Goal: Information Seeking & Learning: Learn about a topic

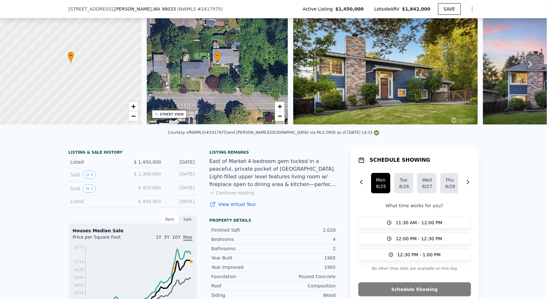
scroll to position [62, 0]
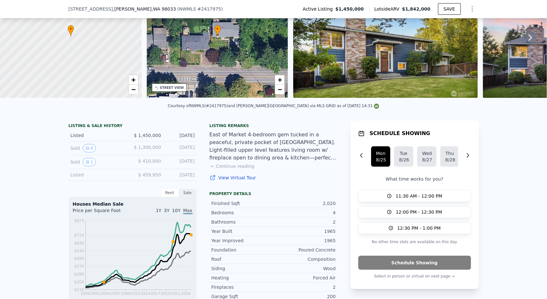
click at [240, 169] on button "Continue reading" at bounding box center [232, 166] width 45 height 6
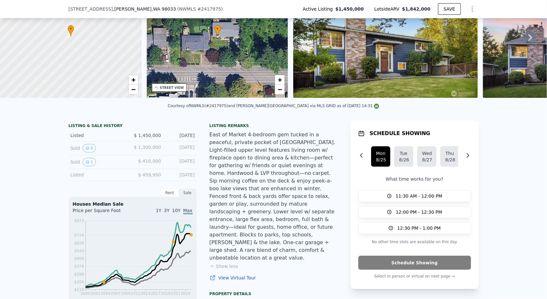
scroll to position [94, 0]
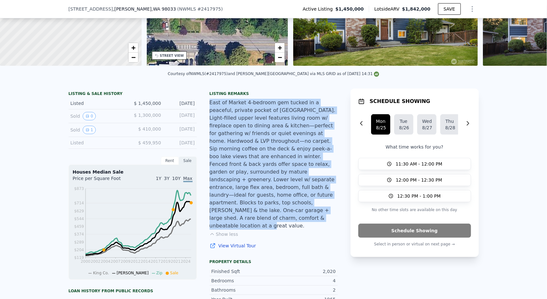
drag, startPoint x: 220, startPoint y: 204, endPoint x: 203, endPoint y: 108, distance: 97.4
click at [233, 116] on div "East of Market 4-bedroom gem tucked in a peaceful, private pocket of [GEOGRAPHI…" at bounding box center [274, 164] width 128 height 131
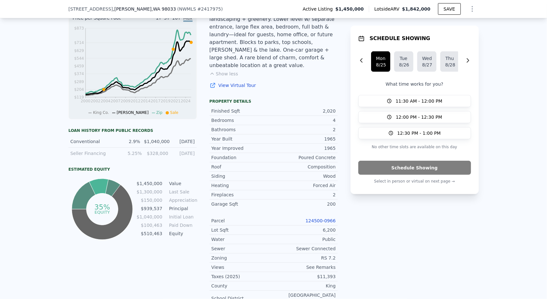
scroll to position [289, 0]
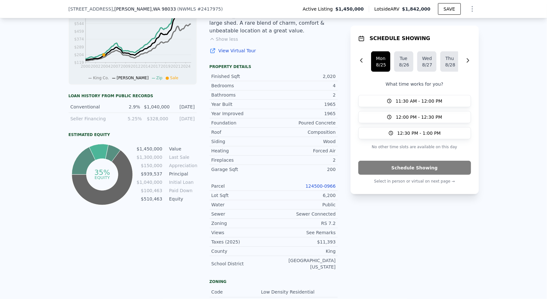
click at [153, 152] on td "$1,450,000" at bounding box center [149, 148] width 26 height 7
click at [154, 164] on tbody "$1,450,000 Value $1,300,000 Last Sale $150,000 Appreciation $939,537 Principal …" at bounding box center [166, 174] width 60 height 58
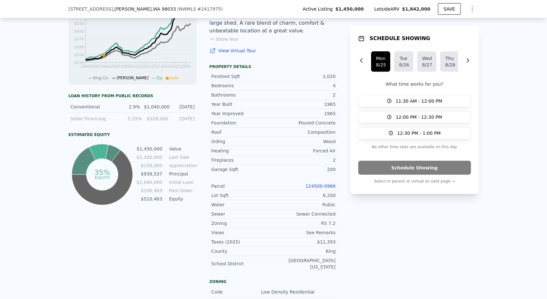
click at [158, 175] on td "$939,537" at bounding box center [149, 173] width 26 height 7
click at [267, 211] on div "Sewer" at bounding box center [243, 214] width 62 height 6
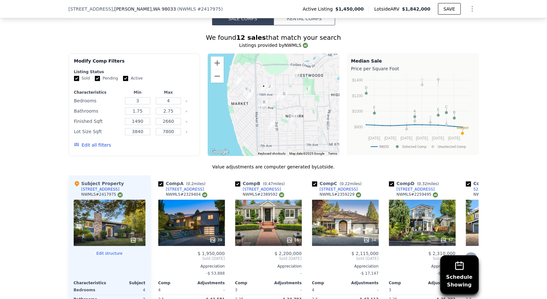
scroll to position [738, 0]
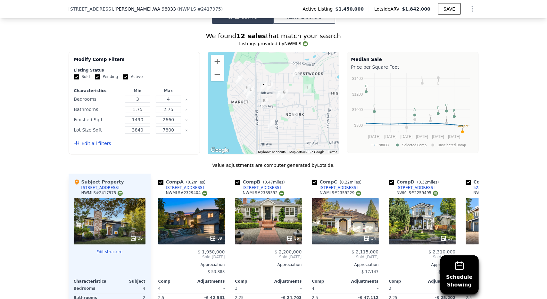
click at [262, 95] on img "121 15th Ave" at bounding box center [264, 103] width 12 height 16
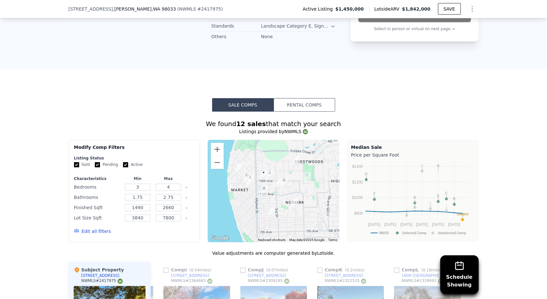
scroll to position [641, 0]
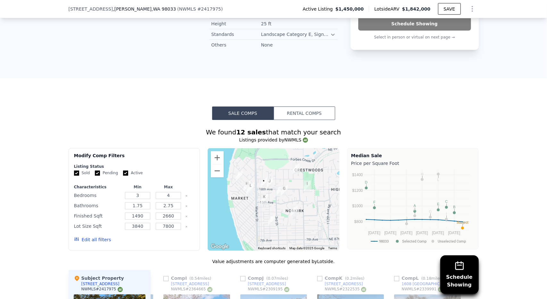
click at [267, 175] on img "112 18th Ave" at bounding box center [264, 183] width 12 height 16
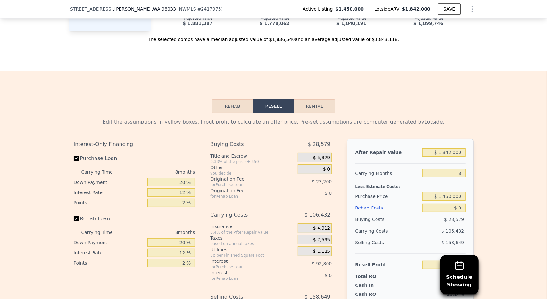
scroll to position [1090, 0]
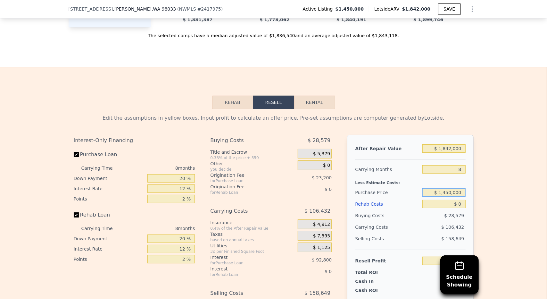
click at [451, 188] on input "$ 1,450,000" at bounding box center [444, 192] width 43 height 8
click at [447, 144] on input "$ 1,842,000" at bounding box center [444, 148] width 43 height 8
type input "$ 1"
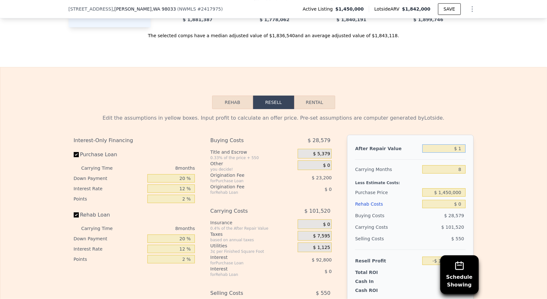
type input "-$ 1,580,648"
type input "$ 17"
type input "-$ 1,580,633"
type input "$ 170,000"
type input "-$ 1,425,693"
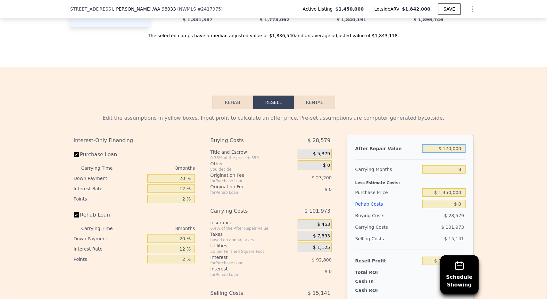
type input "$ 1,700,000"
type input "-$ 31,093"
type input "$ 1,700,000"
click at [422, 109] on div "Edit the assumptions in yellow boxes. Input profit to calculate an offer price.…" at bounding box center [274, 228] width 411 height 239
drag, startPoint x: 457, startPoint y: 181, endPoint x: 461, endPoint y: 181, distance: 3.8
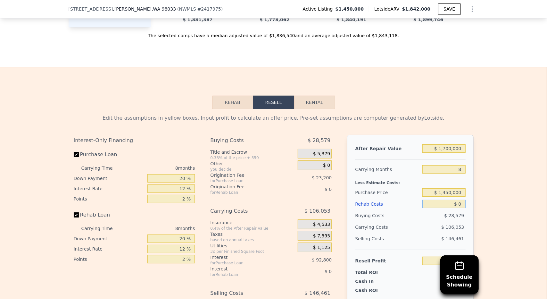
click at [461, 200] on input "$ 0" at bounding box center [444, 204] width 43 height 8
type input "$ 70"
type input "-$ 31,172"
type input "$ 70"
click at [479, 171] on div "Edit the assumptions in yellow boxes. Input profit to calculate an offer price.…" at bounding box center [273, 228] width 547 height 239
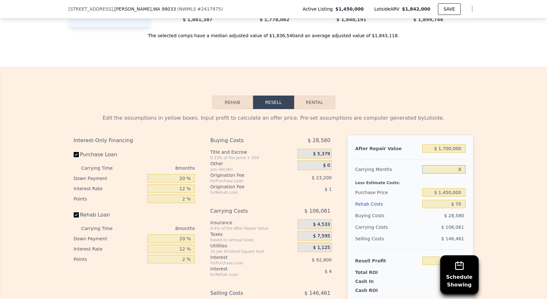
drag, startPoint x: 454, startPoint y: 143, endPoint x: 470, endPoint y: 143, distance: 15.7
click at [469, 143] on div "After Repair Value $ 1,700,000 Carrying Months 8 Less Estimate Costs: Purchase …" at bounding box center [410, 224] width 126 height 178
type input "6"
type input "-$ 4,658"
type input "6"
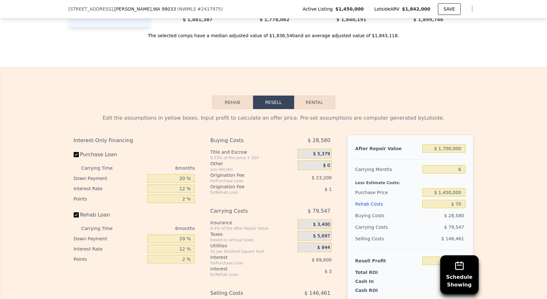
click at [470, 143] on div "After Repair Value $ 1,700,000 Carrying Months 6 Less Estimate Costs: Purchase …" at bounding box center [410, 224] width 126 height 178
click at [452, 257] on input "-$ 4,658" at bounding box center [444, 261] width 43 height 8
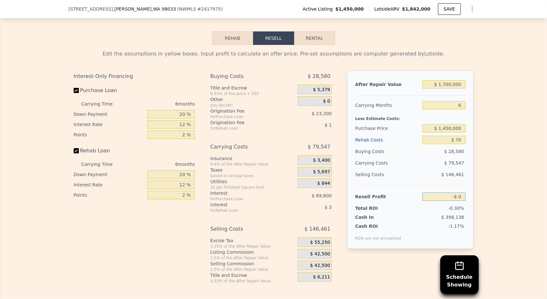
type input "-$ 0"
click at [480, 179] on div "Edit the assumptions in yellow boxes. Input profit to calculate an offer price.…" at bounding box center [273, 164] width 547 height 239
drag, startPoint x: 453, startPoint y: 115, endPoint x: 465, endPoint y: 115, distance: 11.5
click at [465, 115] on div "After Repair Value $ 1,700,000 Carrying Months 6 Less Estimate Costs: Purchase …" at bounding box center [410, 160] width 126 height 178
type input "$ 7"
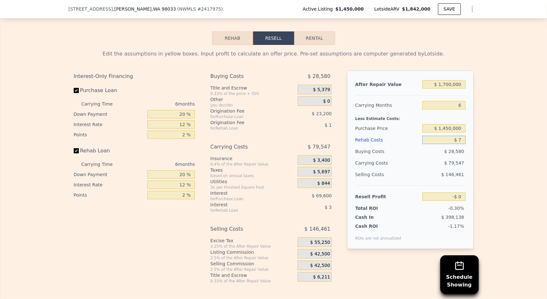
type input "$ 0"
type input "$ 7"
type input "-$ 4,588"
type input "$ 70,007"
type input "-$ 79,068"
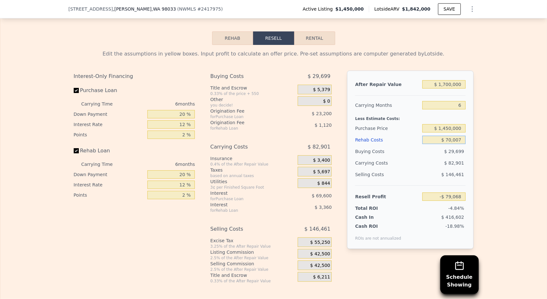
type input "$ 700,007"
type input "-$ 749,388"
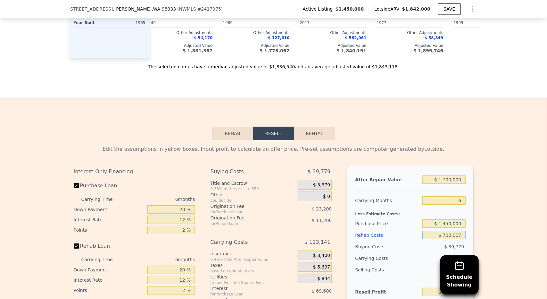
scroll to position [1058, 0]
drag, startPoint x: 329, startPoint y: 143, endPoint x: 332, endPoint y: 139, distance: 4.8
click at [330, 146] on div "Edit the assumptions in yellow boxes. Input profit to calculate an offer price.…" at bounding box center [274, 262] width 400 height 233
click at [447, 232] on input "$ 700,007" at bounding box center [444, 236] width 43 height 8
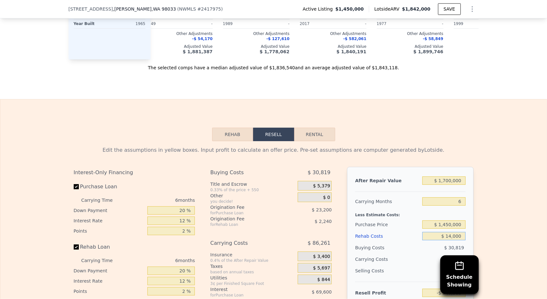
type input "$ 140,000"
type input "-$ 153,541"
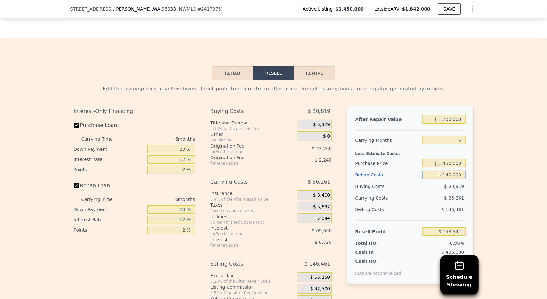
scroll to position [1122, 0]
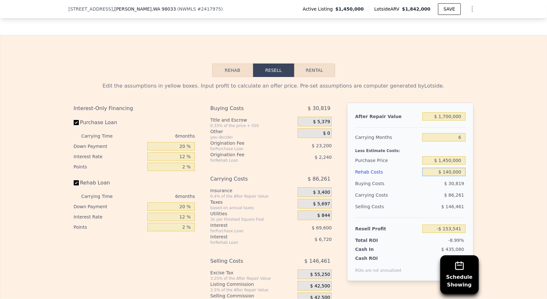
type input "$ 140,000"
click at [450, 224] on input "-$ 153,541" at bounding box center [444, 228] width 43 height 8
type input "-$ 0"
click at [496, 180] on div "Edit the assumptions in yellow boxes. Input profit to calculate an offer price.…" at bounding box center [273, 196] width 547 height 239
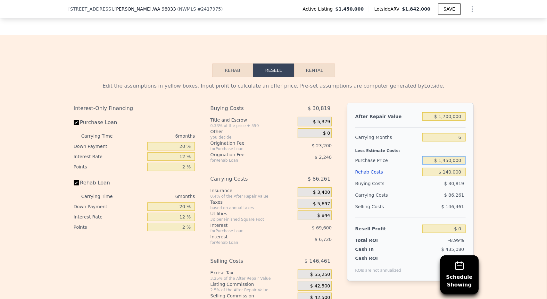
click at [445, 156] on input "$ 1,450,000" at bounding box center [444, 160] width 43 height 8
drag, startPoint x: 448, startPoint y: 137, endPoint x: 444, endPoint y: 136, distance: 4.5
click at [444, 156] on input "$ 1,450,000" at bounding box center [444, 160] width 43 height 8
type input "$ 1,300,000"
click at [507, 229] on div "Edit the assumptions in yellow boxes. Input profit to calculate an offer price.…" at bounding box center [273, 196] width 547 height 239
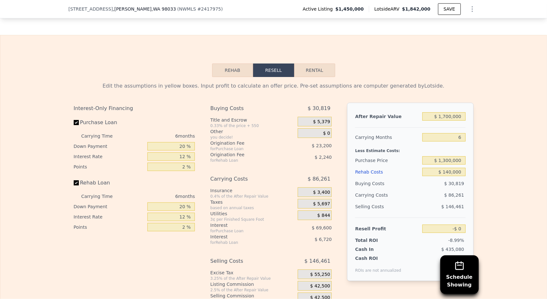
type input "$ 6,559"
drag, startPoint x: 449, startPoint y: 93, endPoint x: 445, endPoint y: 91, distance: 4.1
click at [445, 112] on input "$ 1,700,000" at bounding box center [444, 116] width 43 height 8
type input "$ 1,500,000"
type input "-$ 175,875"
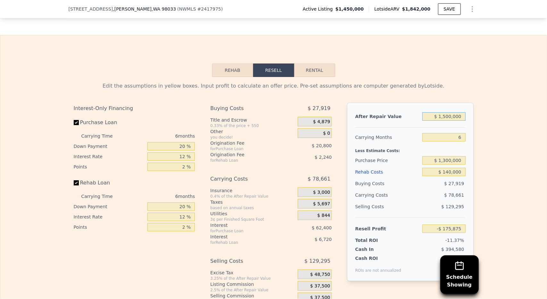
type input "$ 1,500,000"
click at [513, 92] on div "Edit the assumptions in yellow boxes. Input profit to calculate an offer price.…" at bounding box center [273, 196] width 547 height 239
drag, startPoint x: 448, startPoint y: 136, endPoint x: 443, endPoint y: 136, distance: 5.1
click at [443, 156] on input "$ 1,300,000" at bounding box center [444, 160] width 43 height 8
type input "$ 1,150,000"
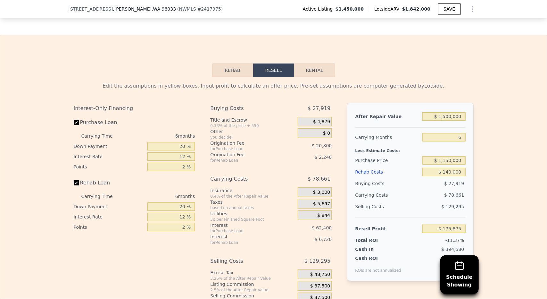
click at [487, 130] on div "Edit the assumptions in yellow boxes. Input profit to calculate an offer price.…" at bounding box center [273, 196] width 547 height 239
type input "-$ 15,776"
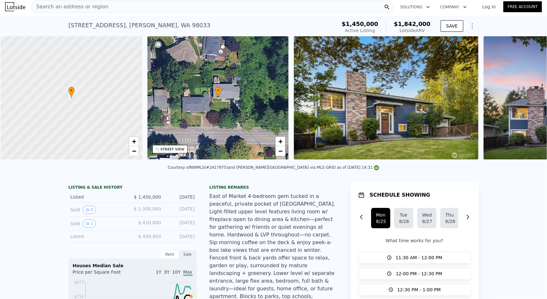
scroll to position [0, 3]
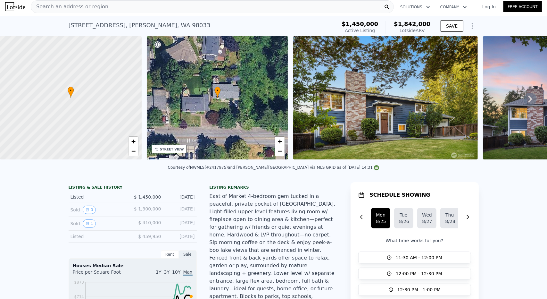
click at [151, 199] on span "$ 1,450,000" at bounding box center [147, 196] width 27 height 5
click at [270, 201] on div "East of Market 4-bedroom gem tucked in a peaceful, private pocket of [GEOGRAPHI…" at bounding box center [274, 257] width 128 height 131
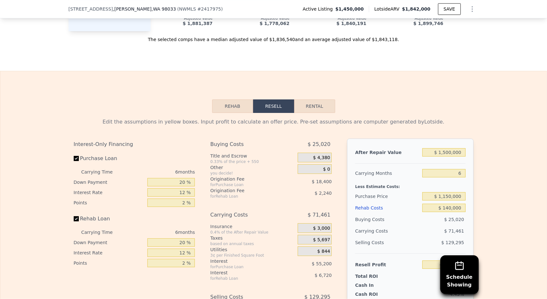
scroll to position [1090, 0]
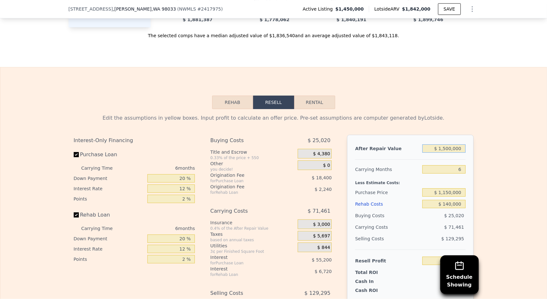
click at [444, 144] on input "$ 1,500,000" at bounding box center [444, 148] width 43 height 8
type input "$ 1,800,000"
type input "$ 257,875"
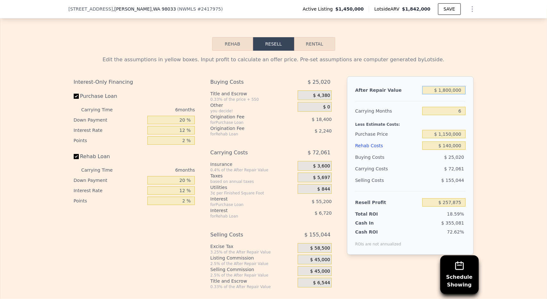
scroll to position [1149, 0]
type input "$ 1,800,000"
click at [441, 129] on input "$ 1,150,000" at bounding box center [444, 133] width 43 height 8
drag, startPoint x: 451, startPoint y: 121, endPoint x: 445, endPoint y: 120, distance: 5.5
click at [445, 141] on input "$ 140,000" at bounding box center [444, 145] width 43 height 8
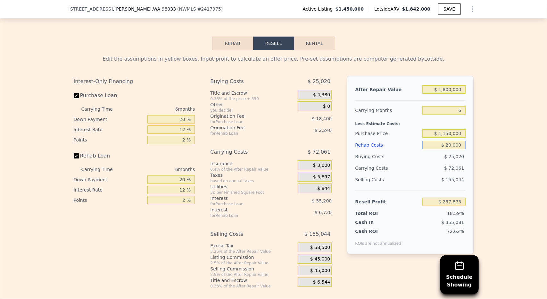
type input "$ 200,000"
type input "$ 194,035"
type input "$ 200,000"
click at [466, 111] on div "After Repair Value $ 1,800,000 Carrying Months 6 Less Estimate Costs: Purchase …" at bounding box center [410, 165] width 126 height 178
click at [450, 129] on input "$ 1,150,000" at bounding box center [444, 133] width 43 height 8
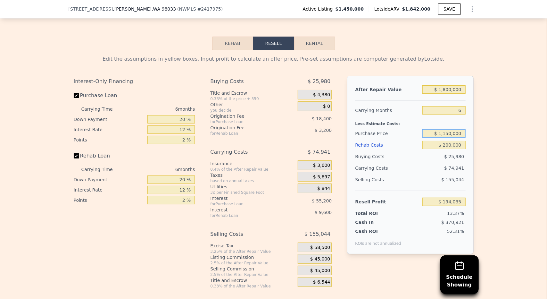
click at [450, 129] on input "$ 1,150,000" at bounding box center [444, 133] width 43 height 8
click at [449, 129] on input "$ 1,150,000" at bounding box center [444, 133] width 43 height 8
drag, startPoint x: 448, startPoint y: 108, endPoint x: 445, endPoint y: 108, distance: 3.5
click at [445, 129] on input "$ 1,150,000" at bounding box center [444, 133] width 43 height 8
type input "$ 1,300,000"
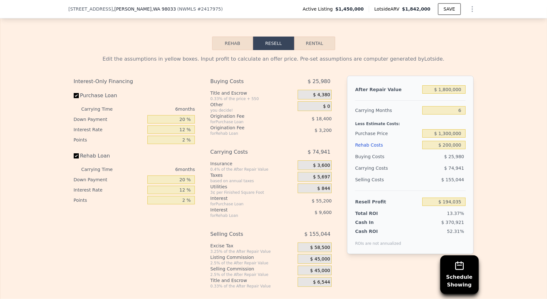
click at [502, 107] on div "Edit the assumptions in yellow boxes. Input profit to calculate an offer price.…" at bounding box center [273, 169] width 547 height 239
type input "$ 33,936"
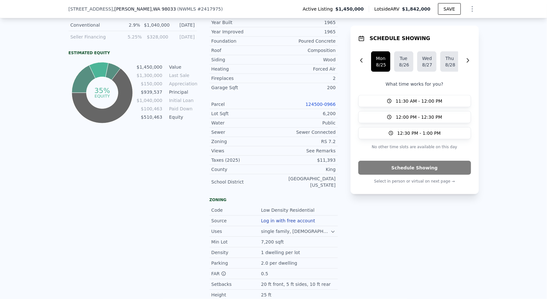
scroll to position [382, 0]
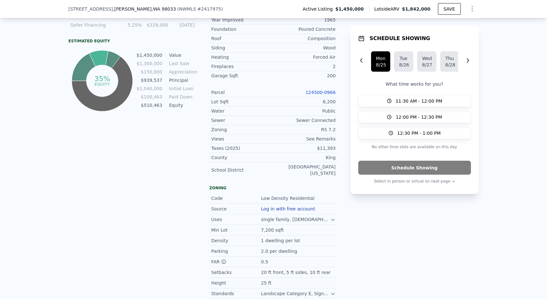
click at [149, 66] on td "$1,300,000" at bounding box center [149, 63] width 26 height 7
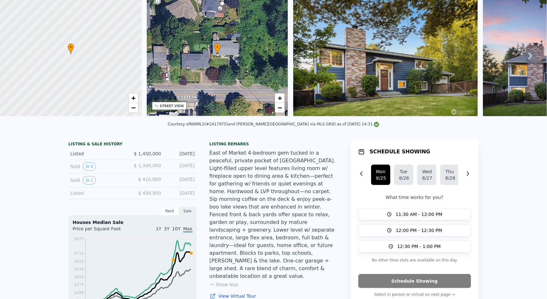
scroll to position [0, 0]
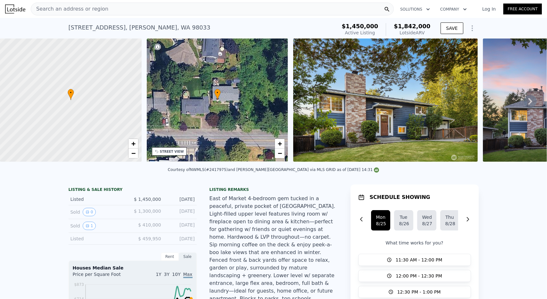
click at [150, 214] on span "$ 1,300,000" at bounding box center [147, 210] width 27 height 5
click at [187, 213] on div "[DATE]" at bounding box center [180, 212] width 29 height 8
click at [188, 213] on div "[DATE]" at bounding box center [180, 212] width 29 height 8
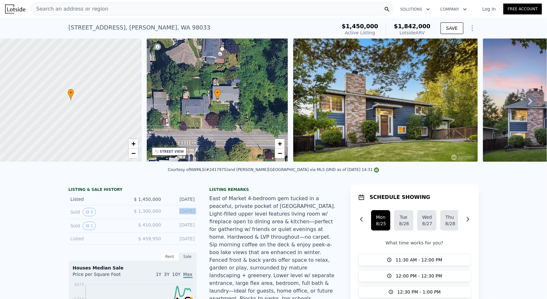
click at [188, 213] on div "[DATE]" at bounding box center [180, 212] width 29 height 8
click at [142, 213] on span "$ 1,300,000" at bounding box center [147, 210] width 27 height 5
click at [160, 178] on div "Courtesy of NWMLS (#2417975) and [PERSON_NAME][GEOGRAPHIC_DATA] via MLS GRID as…" at bounding box center [273, 171] width 547 height 15
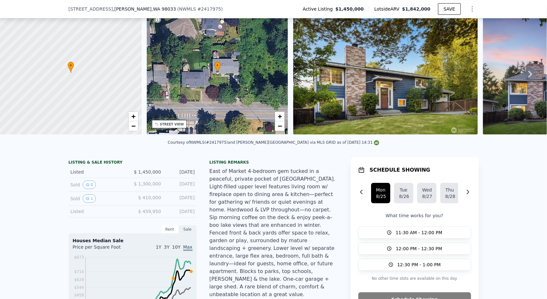
scroll to position [62, 0]
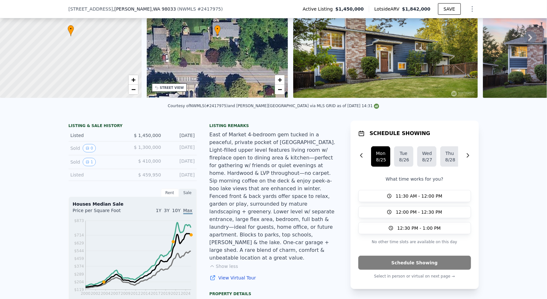
click at [153, 150] on span "$ 1,300,000" at bounding box center [147, 147] width 27 height 5
click at [183, 146] on div "Sold 0 $ 1,300,000 [DATE]" at bounding box center [133, 148] width 128 height 14
click at [144, 150] on span "$ 1,300,000" at bounding box center [147, 147] width 27 height 5
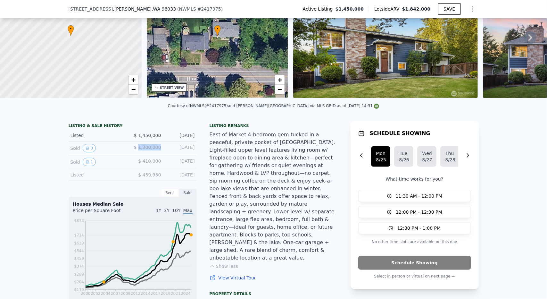
click at [144, 150] on span "$ 1,300,000" at bounding box center [147, 147] width 27 height 5
click at [175, 152] on div "[DATE]" at bounding box center [180, 148] width 29 height 8
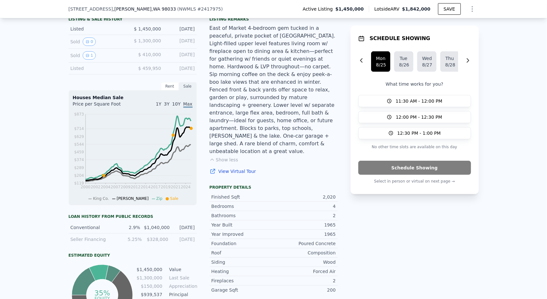
scroll to position [158, 0]
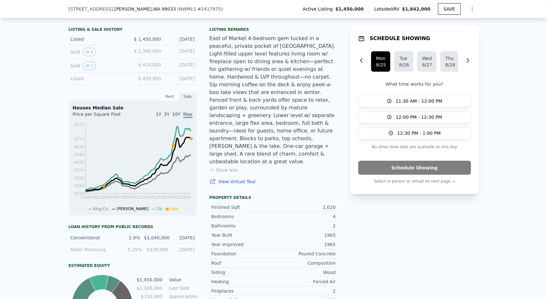
click at [184, 56] on div "[DATE]" at bounding box center [180, 52] width 29 height 8
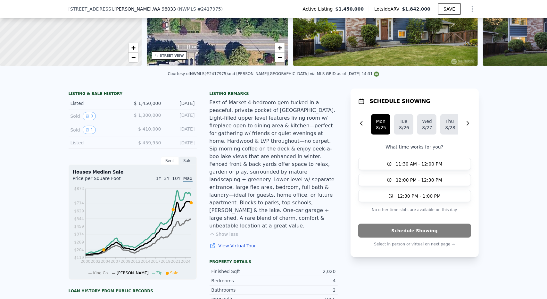
click at [224, 136] on div "East of Market 4-bedroom gem tucked in a peaceful, private pocket of [GEOGRAPHI…" at bounding box center [274, 164] width 128 height 131
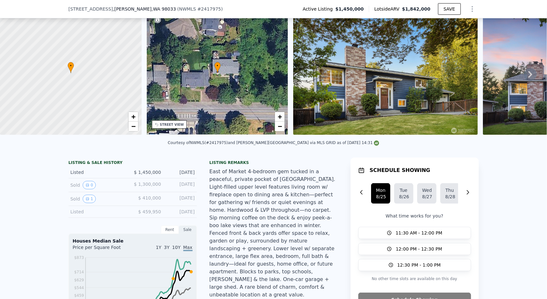
scroll to position [62, 0]
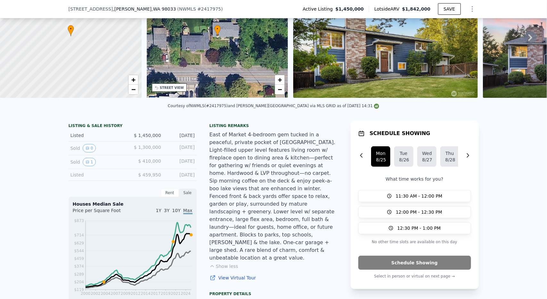
click at [240, 169] on div "East of Market 4-bedroom gem tucked in a peaceful, private pocket of [GEOGRAPHI…" at bounding box center [274, 196] width 128 height 131
click at [230, 128] on div "Listing remarks" at bounding box center [274, 125] width 128 height 5
click at [243, 128] on div "Listing remarks" at bounding box center [274, 125] width 128 height 5
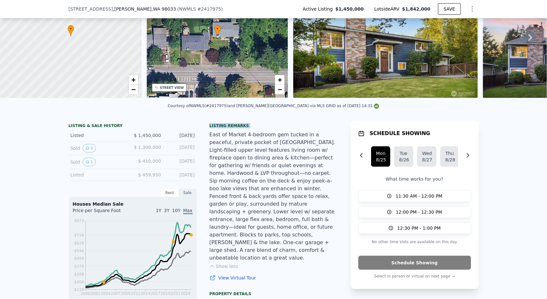
drag, startPoint x: 243, startPoint y: 129, endPoint x: 207, endPoint y: 129, distance: 36.6
click at [220, 128] on div "Listing remarks" at bounding box center [274, 125] width 128 height 5
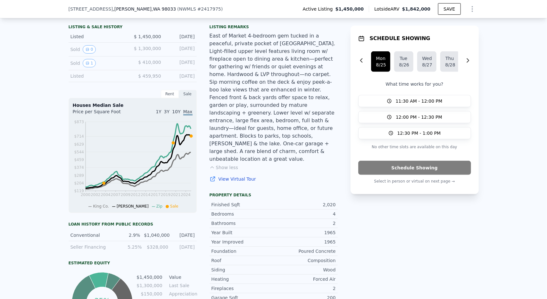
scroll to position [192, 0]
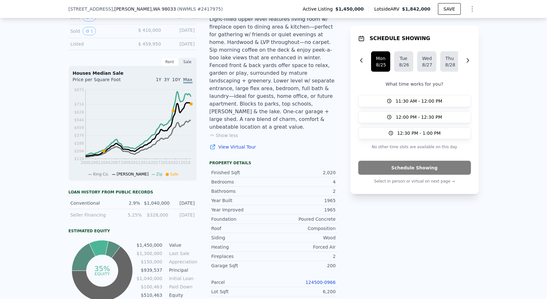
click at [323, 216] on div "Poured Concrete" at bounding box center [305, 219] width 62 height 6
click at [322, 216] on div "Poured Concrete" at bounding box center [305, 219] width 62 height 6
drag, startPoint x: 301, startPoint y: 199, endPoint x: 333, endPoint y: 202, distance: 32.2
click at [333, 216] on div "Poured Concrete" at bounding box center [305, 219] width 62 height 6
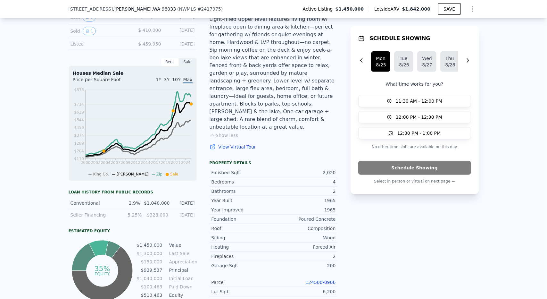
click at [331, 207] on div "1965" at bounding box center [305, 210] width 62 height 6
click at [330, 197] on div "1965" at bounding box center [305, 200] width 62 height 6
click at [324, 234] on div "Wood" at bounding box center [305, 237] width 62 height 6
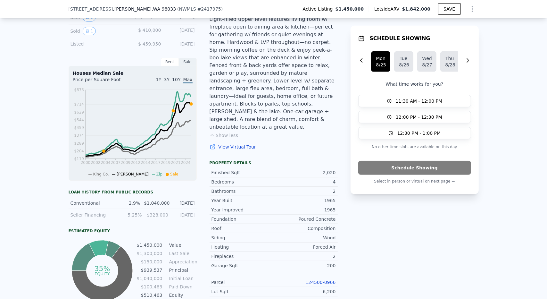
click at [347, 219] on div "LISTING & SALE HISTORY Listed $ 1,450,000 [DATE] Sold 0 $ 1,300,000 [DATE] Sold…" at bounding box center [274, 244] width 411 height 509
drag, startPoint x: 342, startPoint y: 225, endPoint x: 312, endPoint y: 228, distance: 29.6
click at [312, 228] on div "LISTING & SALE HISTORY Listed $ 1,450,000 [DATE] Sold 0 $ 1,300,000 [DATE] Sold…" at bounding box center [274, 244] width 411 height 509
click at [330, 244] on div "Forced Air" at bounding box center [305, 247] width 62 height 6
drag, startPoint x: 336, startPoint y: 228, endPoint x: 313, endPoint y: 227, distance: 23.4
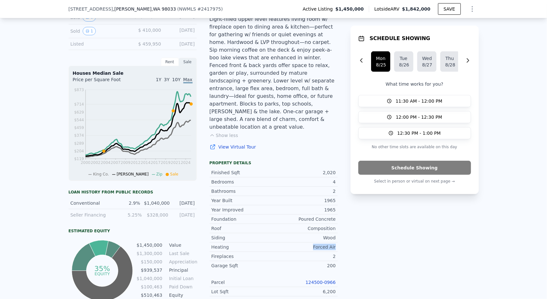
click at [313, 227] on div "LISTING & SALE HISTORY Listed $ 1,450,000 [DATE] Sold 0 $ 1,300,000 [DATE] Sold…" at bounding box center [274, 244] width 411 height 509
click at [322, 244] on div "Forced Air" at bounding box center [305, 247] width 62 height 6
drag, startPoint x: 334, startPoint y: 227, endPoint x: 313, endPoint y: 229, distance: 20.9
click at [313, 242] on div "Heating Forced Air" at bounding box center [274, 246] width 128 height 9
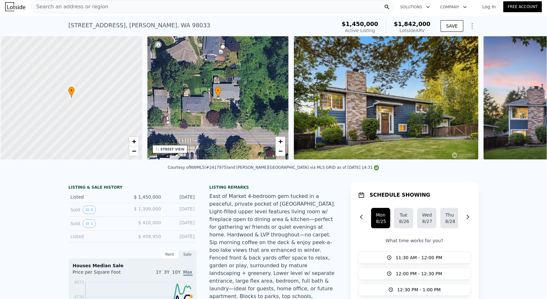
scroll to position [0, 3]
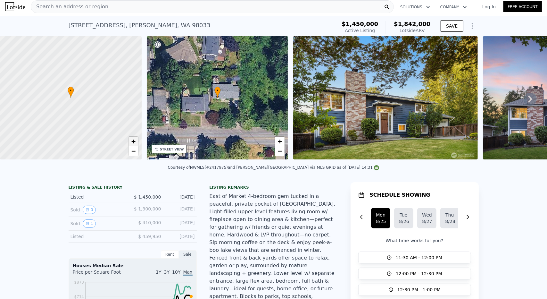
click at [133, 143] on span "+" at bounding box center [133, 141] width 4 height 8
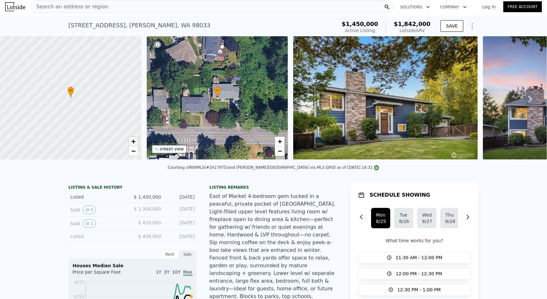
click at [133, 143] on span "+" at bounding box center [133, 141] width 4 height 8
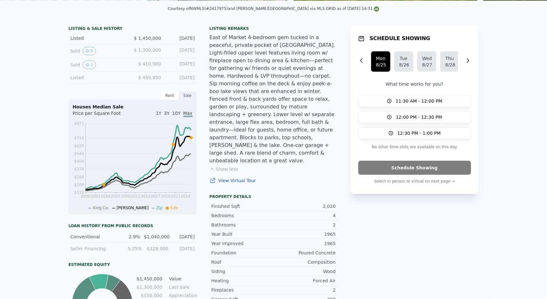
scroll to position [0, 0]
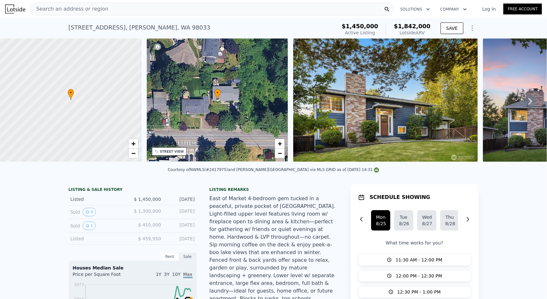
click at [116, 29] on div "[STREET_ADDRESS]" at bounding box center [140, 27] width 142 height 9
copy div "[STREET_ADDRESS] Active at $1.450m (~ARV $1.842m )"
drag, startPoint x: 304, startPoint y: 240, endPoint x: 298, endPoint y: 235, distance: 7.3
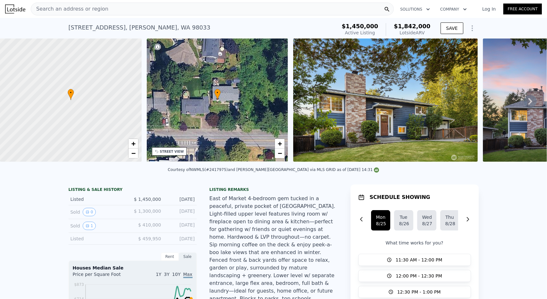
click at [303, 236] on div "East of Market 4-bedroom gem tucked in a peaceful, private pocket of [GEOGRAPHI…" at bounding box center [274, 260] width 128 height 131
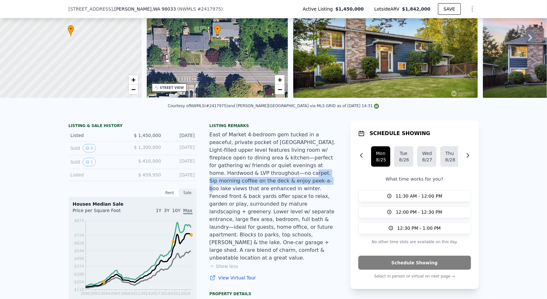
click at [218, 226] on div "East of Market 4-bedroom gem tucked in a peaceful, private pocket of [GEOGRAPHI…" at bounding box center [274, 196] width 128 height 131
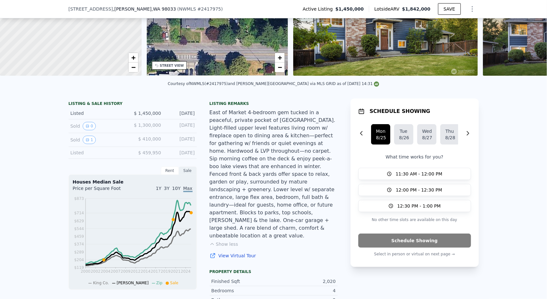
scroll to position [94, 0]
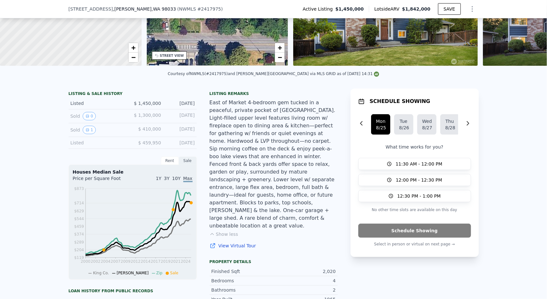
click at [265, 156] on div "East of Market 4-bedroom gem tucked in a peaceful, private pocket of [GEOGRAPHI…" at bounding box center [274, 164] width 128 height 131
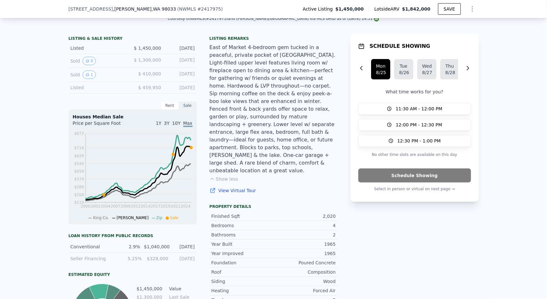
scroll to position [158, 0]
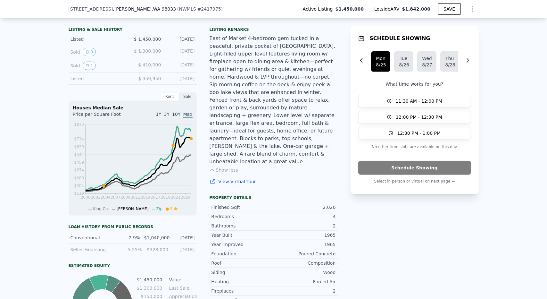
click at [135, 241] on div "2.9%" at bounding box center [129, 237] width 22 height 6
click at [154, 241] on div "$1,040,000" at bounding box center [156, 237] width 25 height 6
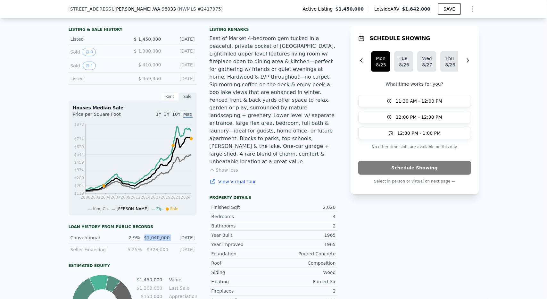
click at [154, 241] on div "$1,040,000" at bounding box center [156, 237] width 25 height 6
click at [164, 241] on div "$1,040,000" at bounding box center [156, 237] width 25 height 6
click at [180, 241] on div "[DATE]" at bounding box center [184, 237] width 22 height 6
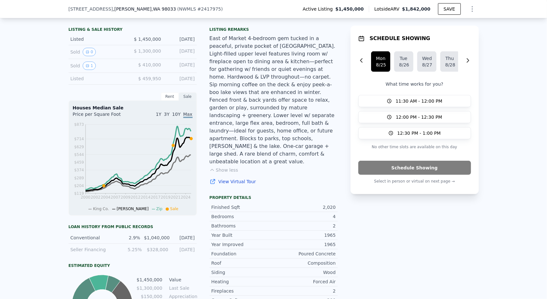
click at [149, 241] on div "$1,040,000" at bounding box center [156, 237] width 25 height 6
click at [135, 241] on div "2.9%" at bounding box center [129, 237] width 22 height 6
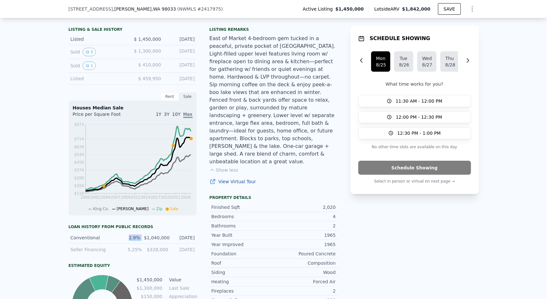
click at [135, 241] on div "2.9%" at bounding box center [129, 237] width 22 height 6
click at [162, 240] on div "$1,040,000" at bounding box center [156, 237] width 25 height 6
click at [175, 241] on div "[DATE]" at bounding box center [184, 237] width 22 height 6
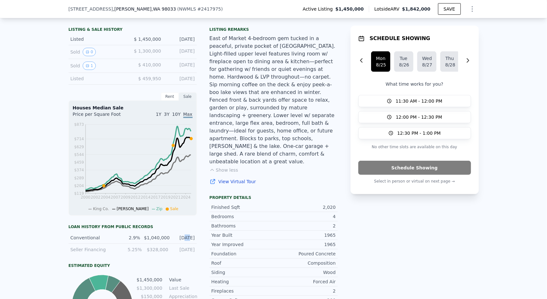
click at [175, 241] on div "[DATE]" at bounding box center [184, 237] width 22 height 6
click at [153, 241] on div "$1,040,000" at bounding box center [156, 237] width 25 height 6
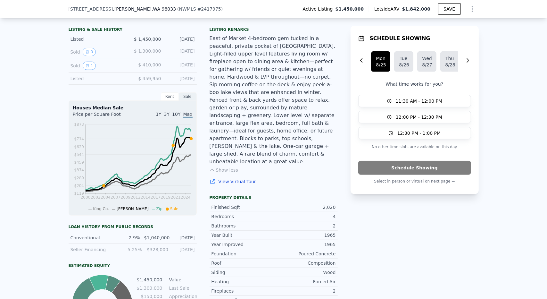
click at [182, 241] on div "[DATE]" at bounding box center [184, 237] width 22 height 6
click at [131, 241] on div "2.9%" at bounding box center [129, 237] width 22 height 6
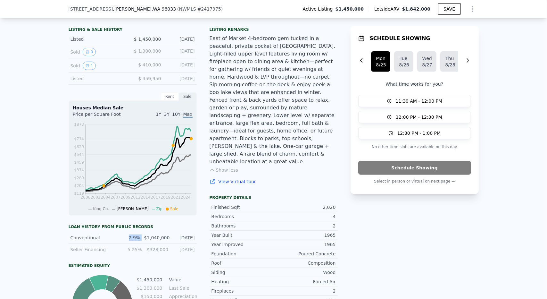
drag, startPoint x: 131, startPoint y: 241, endPoint x: 144, endPoint y: 241, distance: 12.8
click at [144, 241] on div "Conventional 2.9% $1,040,000 [DATE]" at bounding box center [133, 238] width 128 height 12
click at [148, 240] on div "$1,040,000" at bounding box center [156, 237] width 25 height 6
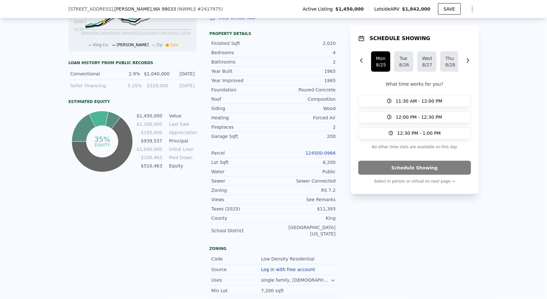
scroll to position [286, 0]
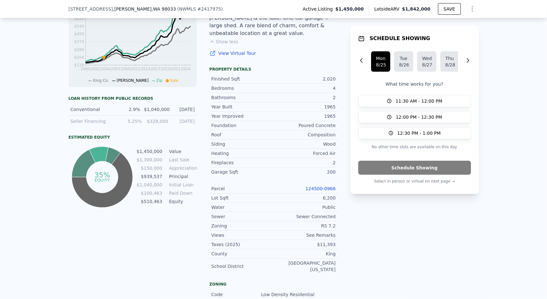
click at [133, 113] on div "2.9%" at bounding box center [129, 109] width 22 height 6
click at [149, 113] on div "$1,040,000" at bounding box center [156, 109] width 25 height 6
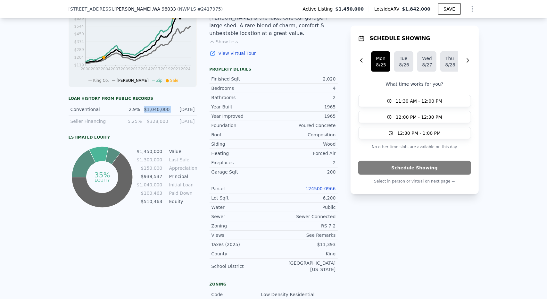
click at [149, 113] on div "$1,040,000" at bounding box center [156, 109] width 25 height 6
click at [174, 112] on div "[DATE]" at bounding box center [184, 109] width 22 height 6
click at [135, 113] on div "2.9%" at bounding box center [129, 109] width 22 height 6
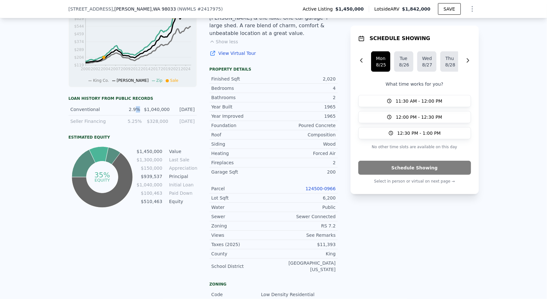
click at [135, 113] on div "2.9%" at bounding box center [129, 109] width 22 height 6
click at [147, 113] on div "$1,040,000" at bounding box center [156, 109] width 25 height 6
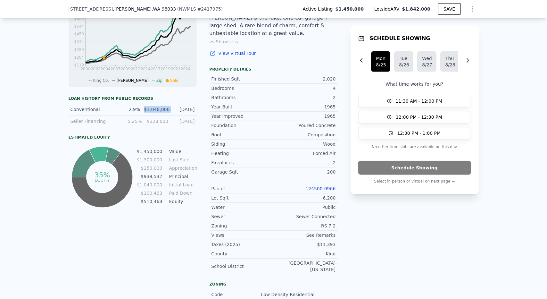
click at [173, 112] on div "[DATE]" at bounding box center [184, 109] width 22 height 6
click at [156, 154] on td "$1,450,000" at bounding box center [149, 151] width 26 height 7
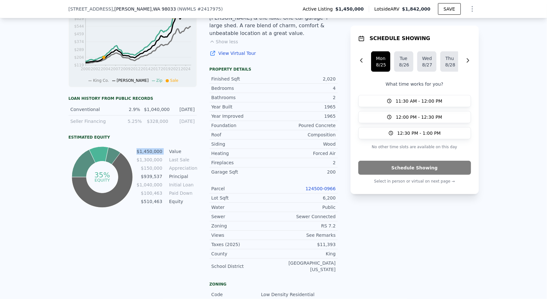
click at [156, 154] on td "$1,450,000" at bounding box center [149, 151] width 26 height 7
click at [194, 151] on div "LISTING & SALE HISTORY Listed $ 1,450,000 [DATE] Sold 0 $ 1,300,000 [DATE] Sold…" at bounding box center [203, 150] width 269 height 509
click at [157, 205] on td "$510,463" at bounding box center [149, 201] width 26 height 7
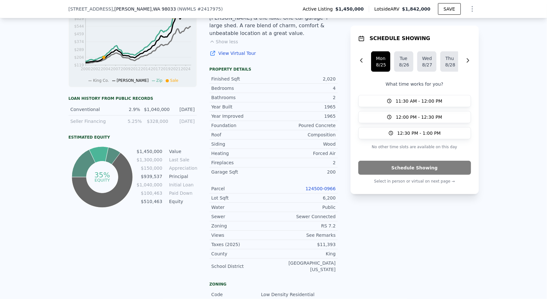
click at [177, 200] on tbody "$1,450,000 Value $1,300,000 Last Sale $150,000 Appreciation $939,537 Principal …" at bounding box center [166, 177] width 60 height 58
click at [156, 196] on td "$100,463" at bounding box center [149, 193] width 26 height 7
click at [156, 204] on td "$510,463" at bounding box center [149, 201] width 26 height 7
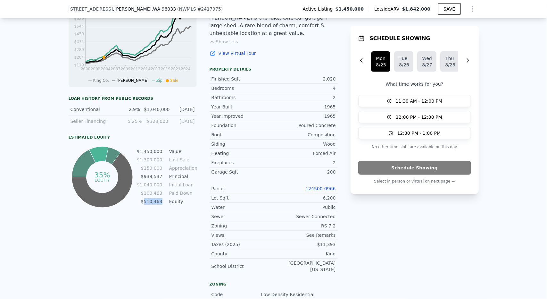
click at [156, 204] on td "$510,463" at bounding box center [149, 201] width 26 height 7
click at [174, 205] on td "Equity" at bounding box center [182, 201] width 29 height 7
click at [155, 204] on td "$510,463" at bounding box center [149, 201] width 26 height 7
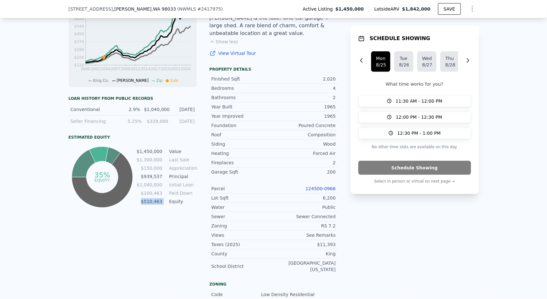
click at [155, 204] on td "$510,463" at bounding box center [149, 201] width 26 height 7
click at [171, 197] on td "Paid Down" at bounding box center [182, 193] width 29 height 7
click at [148, 205] on td "$510,463" at bounding box center [149, 201] width 26 height 7
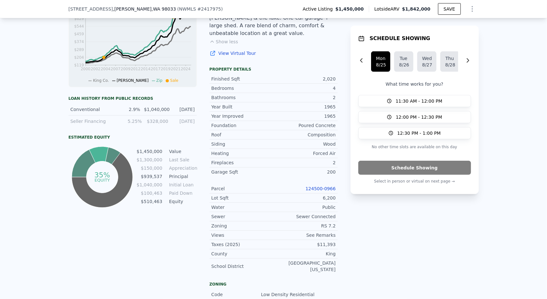
click at [170, 202] on td "Equity" at bounding box center [182, 201] width 29 height 7
click at [152, 205] on td "$510,463" at bounding box center [149, 201] width 26 height 7
click at [158, 140] on div "Estimated Equity" at bounding box center [133, 137] width 128 height 5
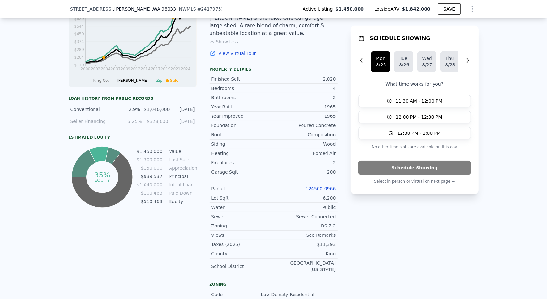
click at [260, 131] on div "Roof" at bounding box center [243, 134] width 62 height 6
click at [191, 138] on div "Estimated Equity" at bounding box center [133, 137] width 128 height 5
click at [175, 113] on div "[DATE]" at bounding box center [184, 109] width 22 height 6
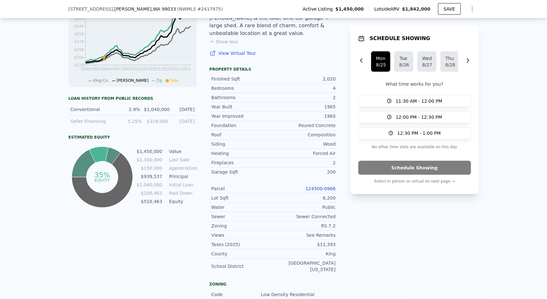
click at [156, 110] on div "$1,040,000" at bounding box center [156, 109] width 25 height 6
click at [139, 111] on div "2.9%" at bounding box center [129, 109] width 22 height 6
click at [134, 112] on div "2.9%" at bounding box center [129, 109] width 22 height 6
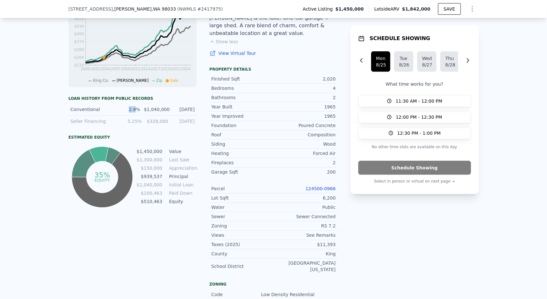
click at [134, 112] on div "2.9%" at bounding box center [129, 109] width 22 height 6
click at [176, 113] on div "[DATE]" at bounding box center [184, 109] width 22 height 6
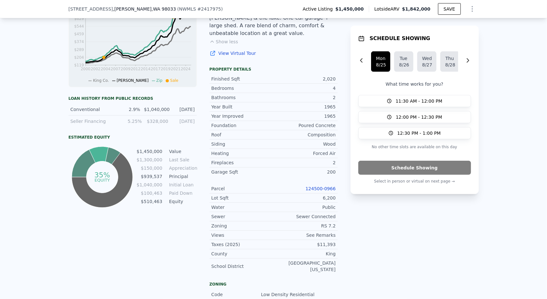
click at [148, 111] on div "$1,040,000" at bounding box center [156, 109] width 25 height 6
click at [160, 113] on div "$1,040,000" at bounding box center [156, 109] width 25 height 6
click at [164, 154] on tr "$1,450,000 Value" at bounding box center [166, 151] width 60 height 7
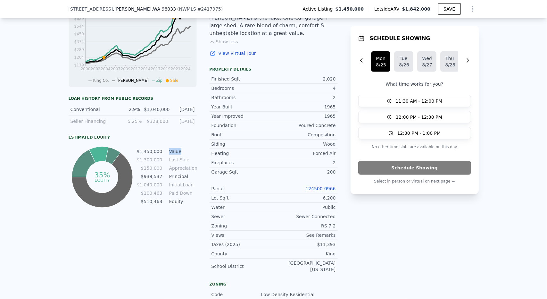
click at [164, 154] on tr "$1,450,000 Value" at bounding box center [166, 151] width 60 height 7
click at [157, 155] on td "$1,450,000" at bounding box center [149, 151] width 26 height 7
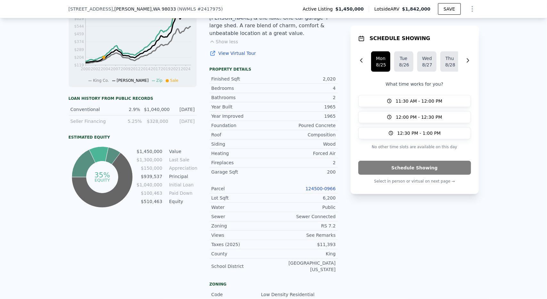
click at [176, 155] on td "Value" at bounding box center [182, 151] width 29 height 7
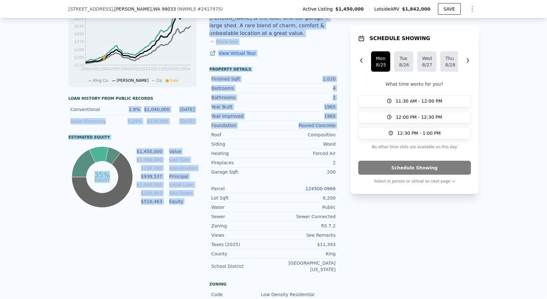
drag, startPoint x: 197, startPoint y: 110, endPoint x: 125, endPoint y: 111, distance: 72.2
click at [125, 111] on div "LISTING & SALE HISTORY Listed $ 1,450,000 [DATE] Sold 0 $ 1,300,000 [DATE] Sold…" at bounding box center [203, 150] width 269 height 509
click at [125, 111] on div "2.9%" at bounding box center [129, 109] width 22 height 6
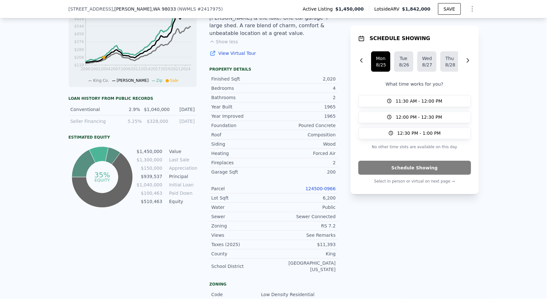
click at [139, 110] on div "2.9%" at bounding box center [129, 109] width 22 height 6
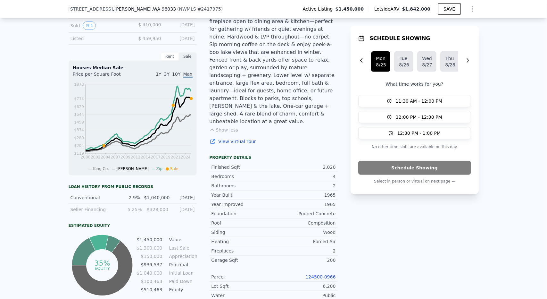
scroll to position [174, 0]
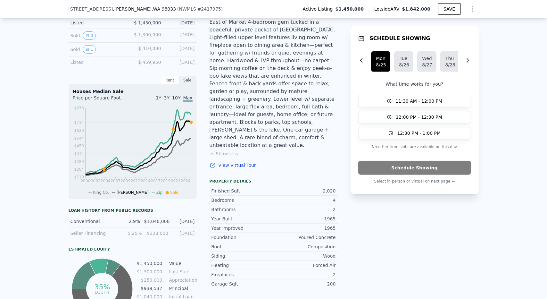
click at [298, 121] on div "East of Market 4-bedroom gem tucked in a peaceful, private pocket of [GEOGRAPHI…" at bounding box center [274, 83] width 128 height 131
click at [301, 44] on div "East of Market 4-bedroom gem tucked in a peaceful, private pocket of [GEOGRAPHI…" at bounding box center [274, 83] width 128 height 131
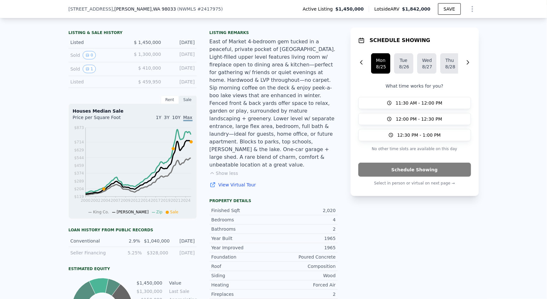
scroll to position [158, 0]
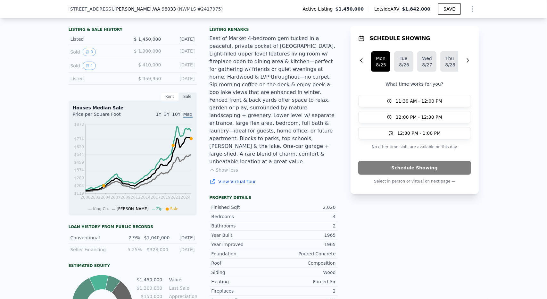
click at [244, 170] on div "Listing remarks East of Market 4-bedroom gem tucked in a peaceful, private pock…" at bounding box center [274, 109] width 128 height 165
drag, startPoint x: 246, startPoint y: 134, endPoint x: 252, endPoint y: 138, distance: 7.5
